Goal: Task Accomplishment & Management: Use online tool/utility

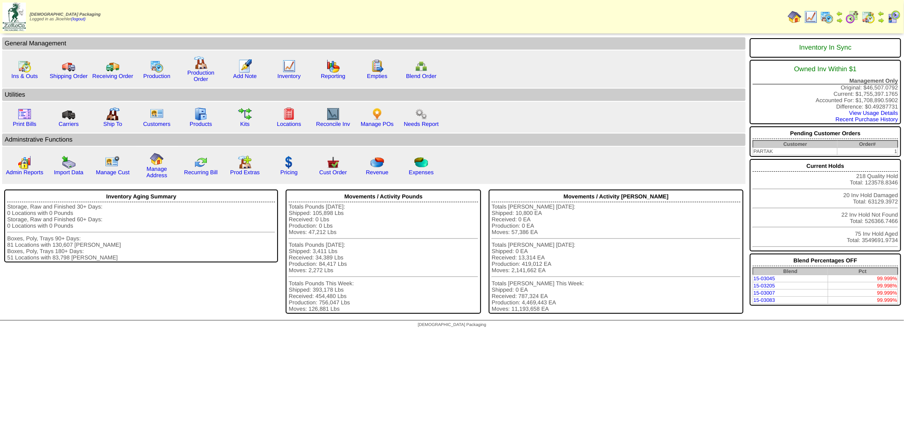
click at [873, 16] on img at bounding box center [868, 17] width 14 height 14
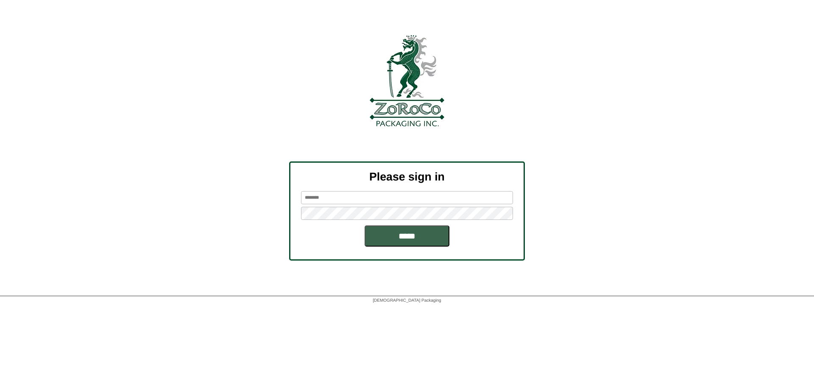
type input "********"
click at [407, 238] on input "*****" at bounding box center [406, 235] width 85 height 21
